Goal: Browse casually: Explore the website without a specific task or goal

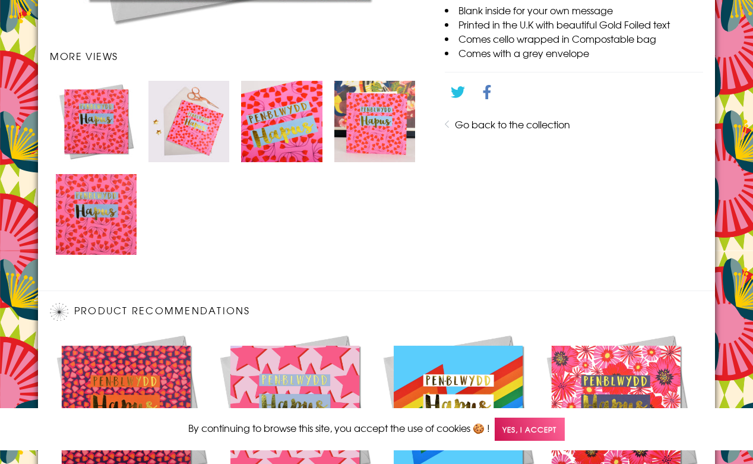
scroll to position [848, 0]
